Goal: Task Accomplishment & Management: Use online tool/utility

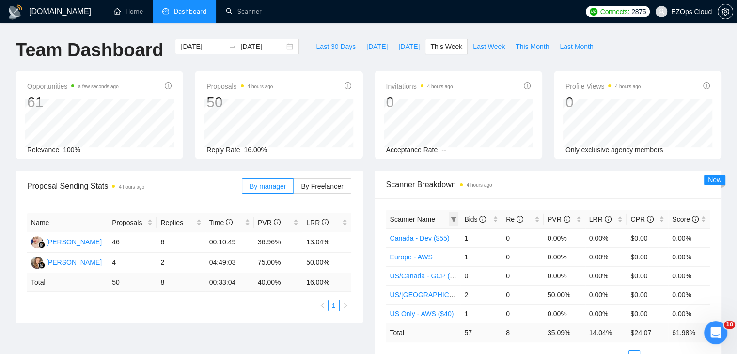
click at [455, 225] on span at bounding box center [454, 219] width 10 height 15
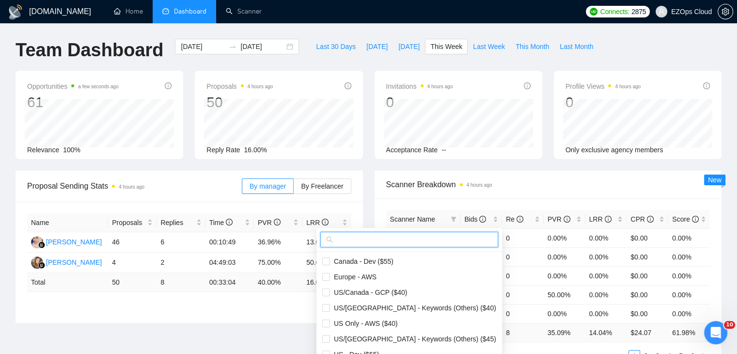
click at [417, 235] on input "text" at bounding box center [413, 239] width 157 height 11
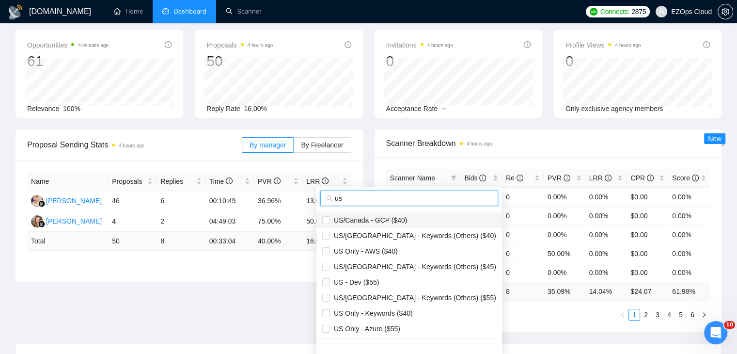
scroll to position [97, 0]
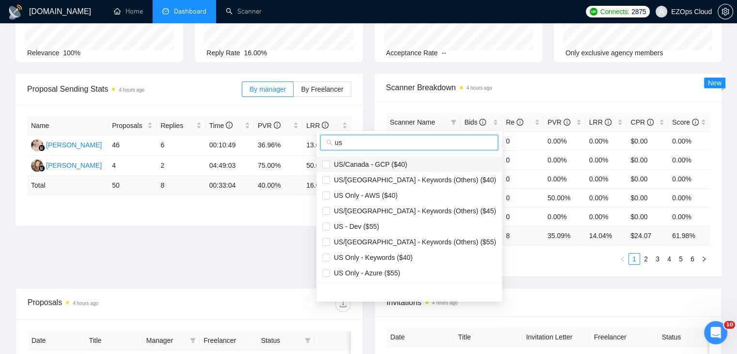
type input "us"
click at [403, 159] on span "US/Canada - GCP ($40)" at bounding box center [409, 164] width 174 height 11
checkbox input "true"
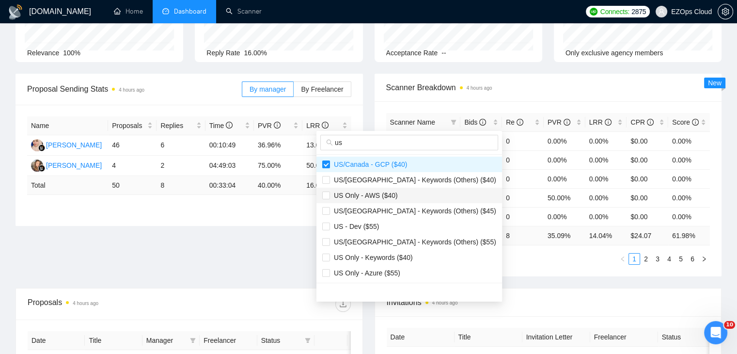
click at [401, 194] on span "US Only - AWS ($40)" at bounding box center [409, 195] width 174 height 11
checkbox input "true"
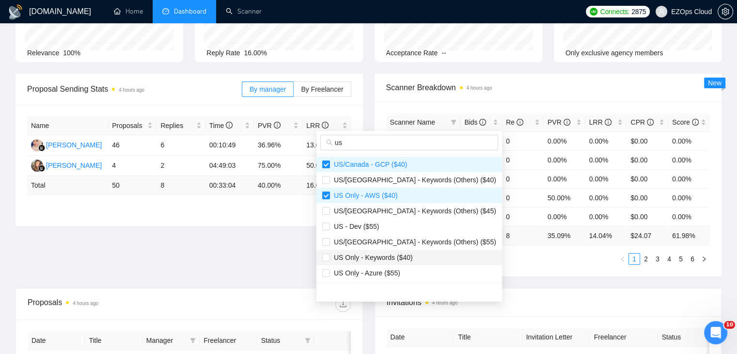
click at [405, 249] on li "US Only - Keywords ($40)" at bounding box center [409, 257] width 186 height 16
checkbox input "true"
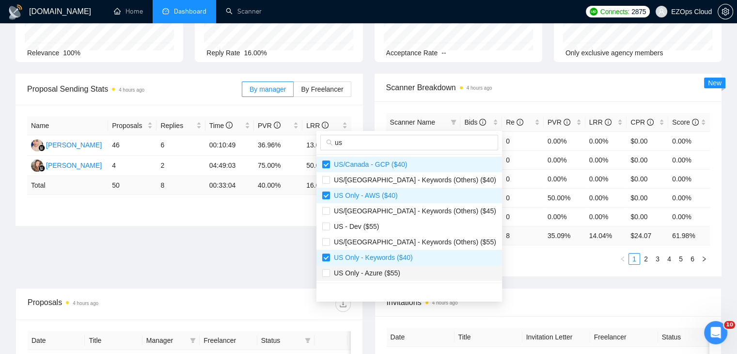
click at [407, 271] on span "US Only - Azure ($55)" at bounding box center [409, 272] width 174 height 11
checkbox input "true"
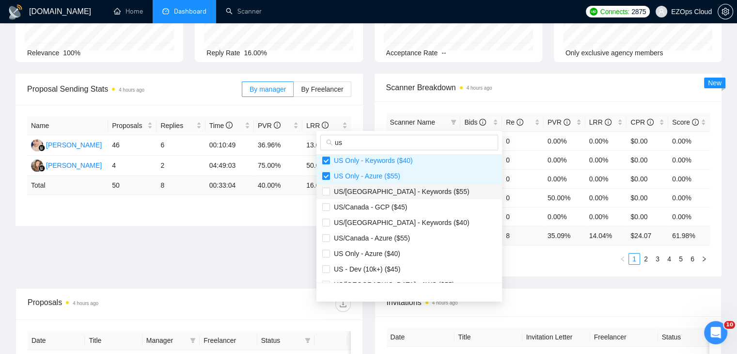
click at [398, 194] on span "US/[GEOGRAPHIC_DATA] - Keywords ($55)" at bounding box center [400, 191] width 140 height 8
checkbox input "true"
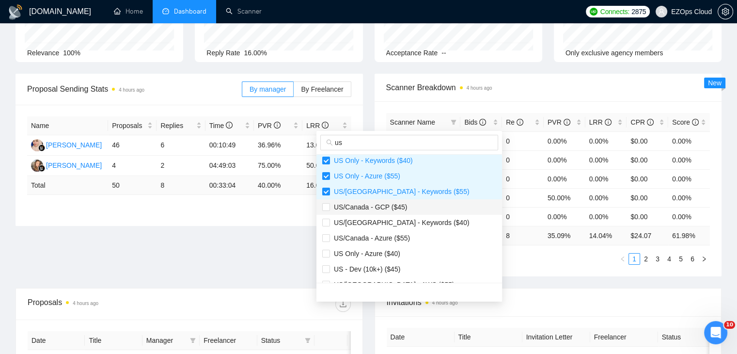
click at [401, 203] on span "US/Canada - GCP ($45)" at bounding box center [368, 207] width 77 height 8
checkbox input "true"
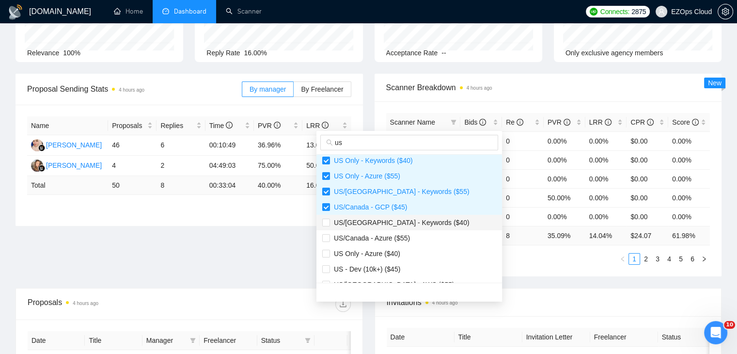
click at [407, 224] on span "US/[GEOGRAPHIC_DATA] - Keywords ($40)" at bounding box center [400, 222] width 140 height 8
checkbox input "true"
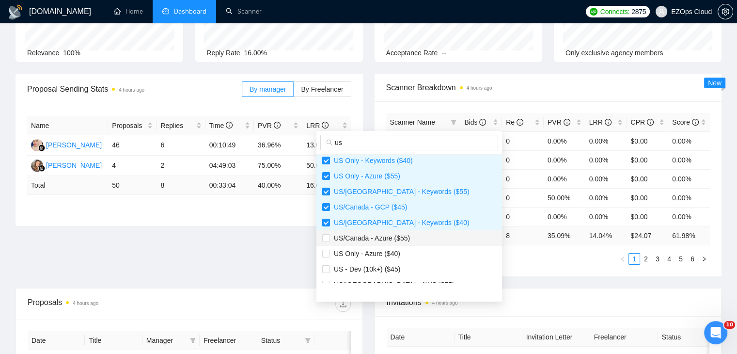
click at [406, 241] on span "US/Canada - Azure ($55)" at bounding box center [370, 238] width 80 height 8
checkbox input "true"
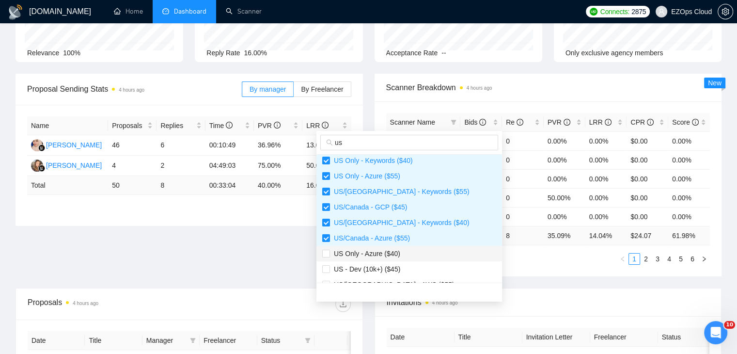
click at [407, 256] on span "US Only - Azure ($40)" at bounding box center [409, 253] width 174 height 11
checkbox input "true"
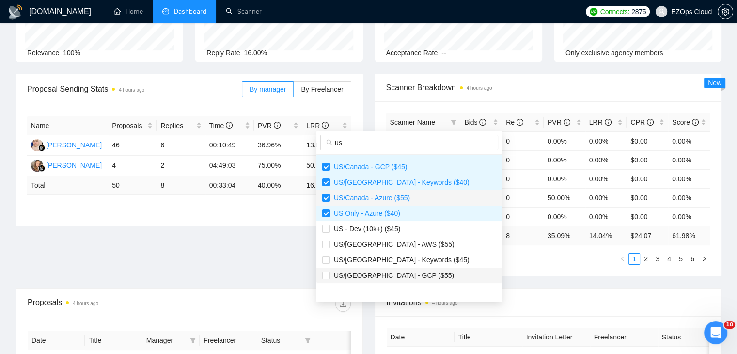
scroll to position [194, 0]
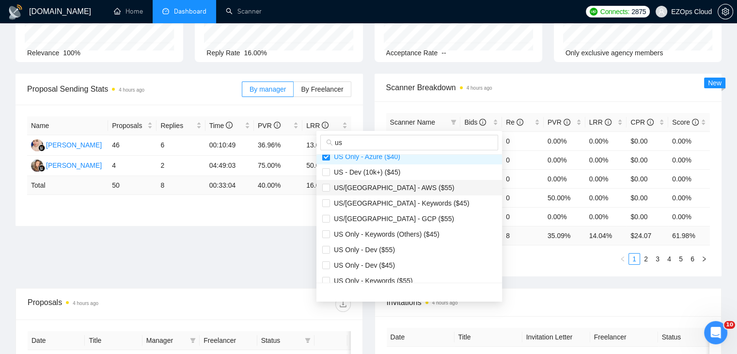
click at [403, 190] on span "US/[GEOGRAPHIC_DATA] - AWS ($55)" at bounding box center [392, 188] width 125 height 8
checkbox input "true"
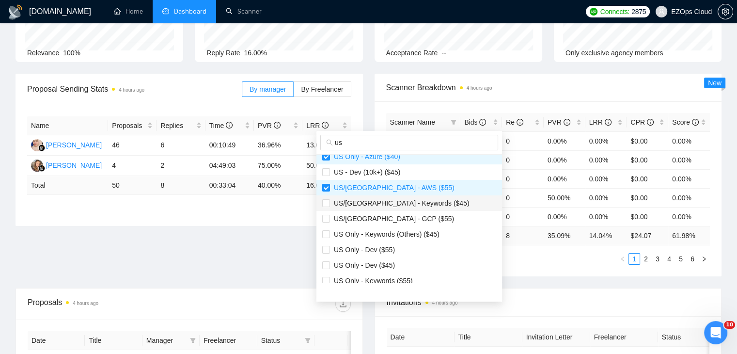
click at [403, 200] on span "US/[GEOGRAPHIC_DATA] - Keywords ($45)" at bounding box center [400, 203] width 140 height 8
checkbox input "true"
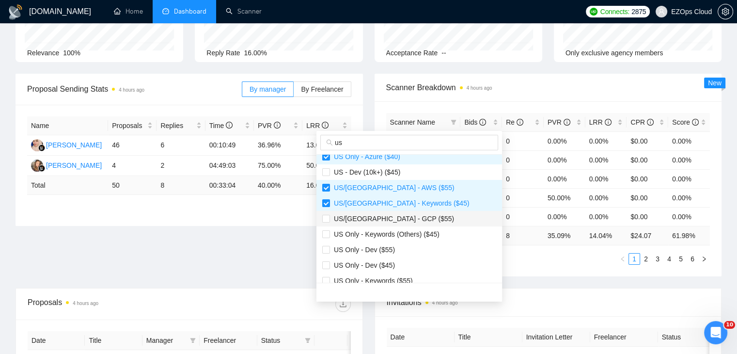
click at [399, 218] on span "US/[GEOGRAPHIC_DATA] - GCP ($55)" at bounding box center [392, 219] width 124 height 8
checkbox input "true"
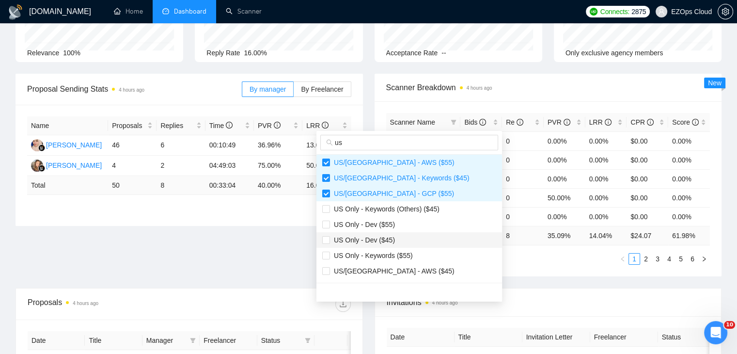
scroll to position [242, 0]
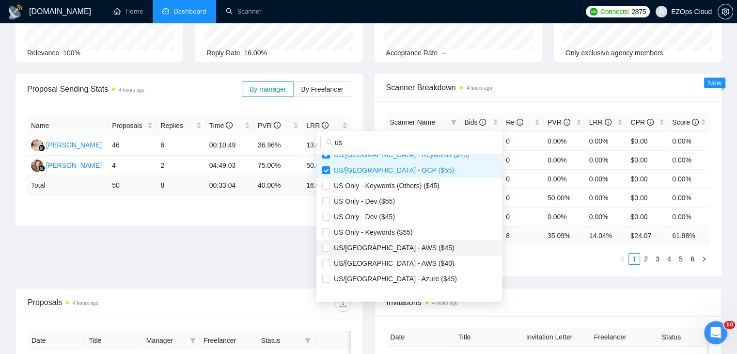
click at [402, 240] on li "US/[GEOGRAPHIC_DATA] - AWS ($45)" at bounding box center [409, 248] width 186 height 16
checkbox input "true"
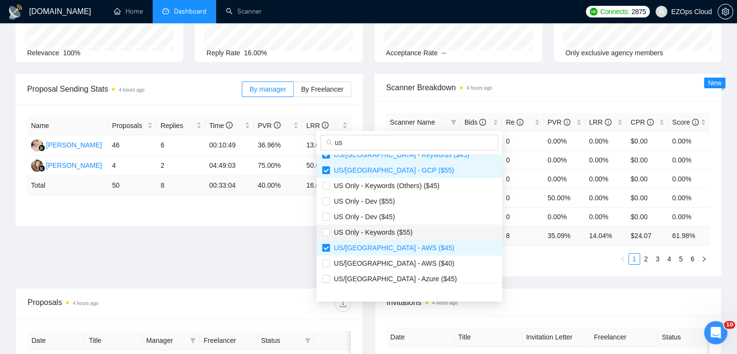
click at [400, 232] on span "US Only - Keywords ($55)" at bounding box center [371, 232] width 83 height 8
checkbox input "true"
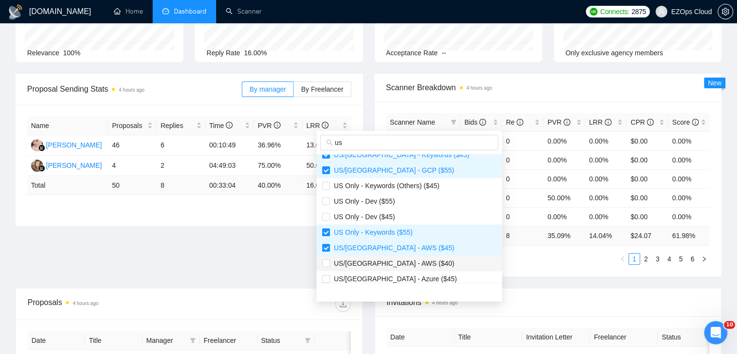
drag, startPoint x: 406, startPoint y: 259, endPoint x: 411, endPoint y: 270, distance: 12.4
click at [406, 259] on span "US/[GEOGRAPHIC_DATA] - AWS ($40)" at bounding box center [409, 263] width 174 height 11
checkbox input "true"
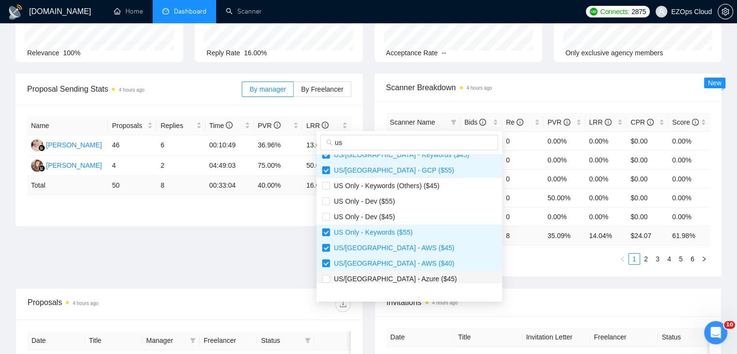
click at [411, 271] on li "US/[GEOGRAPHIC_DATA] - Azure ($45)" at bounding box center [409, 279] width 186 height 16
checkbox input "true"
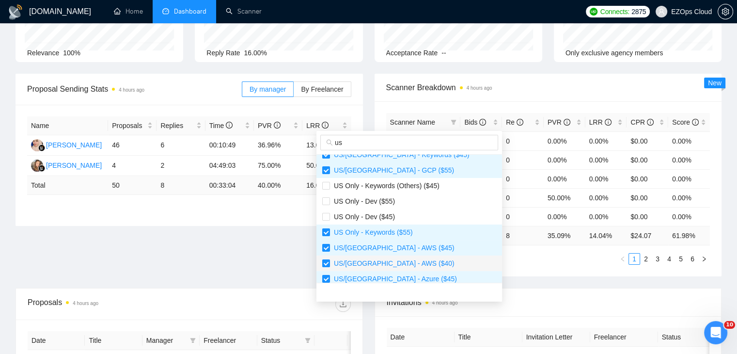
scroll to position [248, 0]
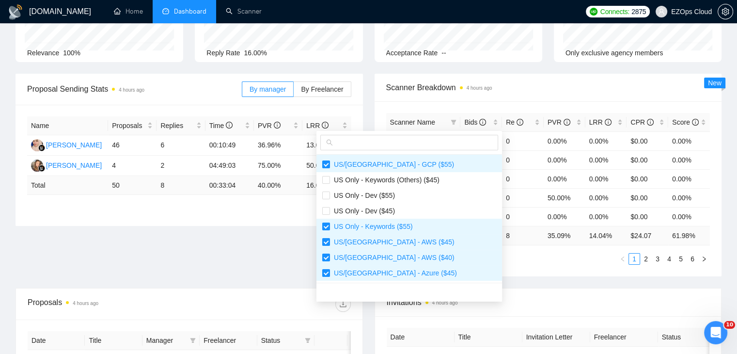
click at [492, 268] on div "Scanner Name Bids Re PVR LRR CPR Score Canada - Dev ($55) 1 0 0.00% 0.00% $0.00…" at bounding box center [547, 188] width 347 height 175
